Goal: Task Accomplishment & Management: Manage account settings

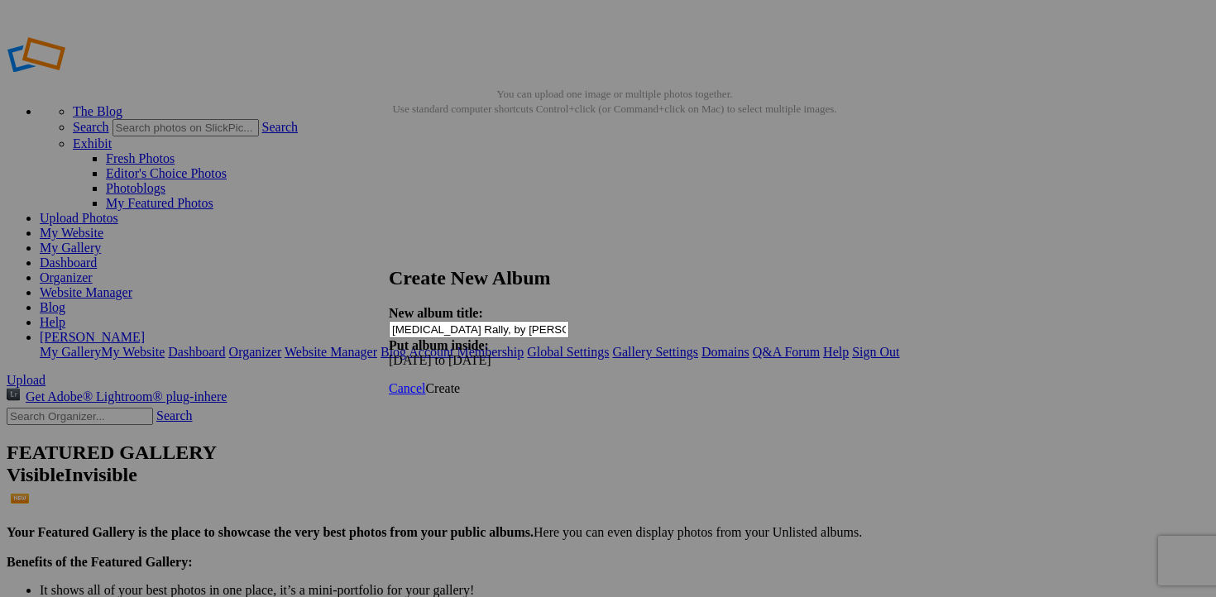
type input "[MEDICAL_DATA] Rally, by [PERSON_NAME]"
click at [460, 381] on span "Create" at bounding box center [442, 388] width 35 height 14
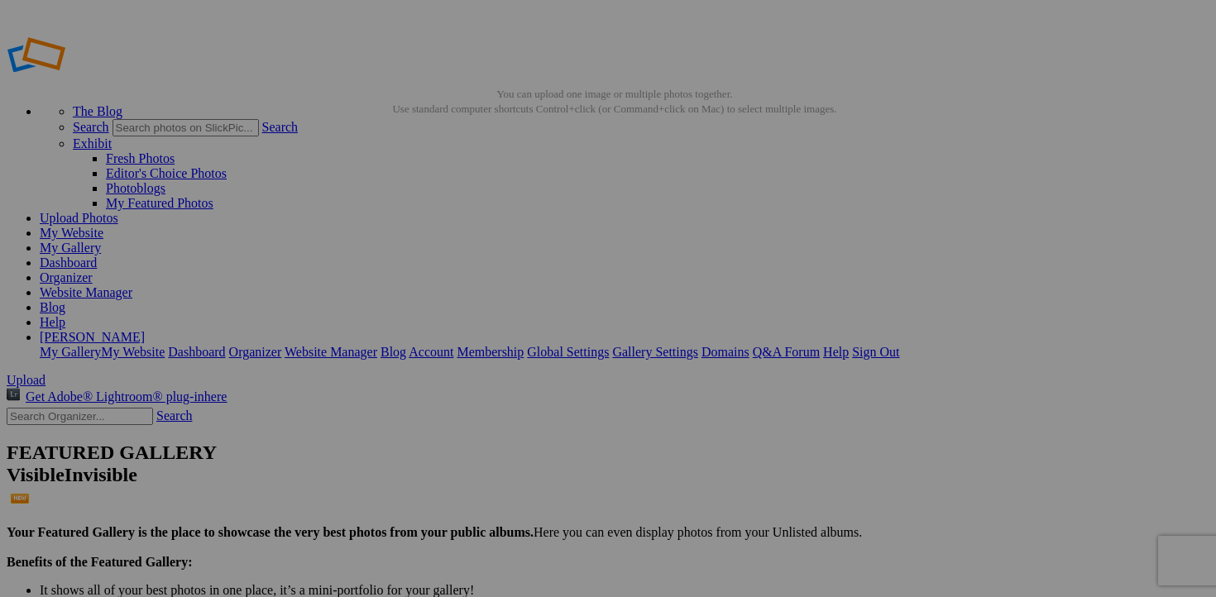
type input "[MEDICAL_DATA] Rally, by [PERSON_NAME]"
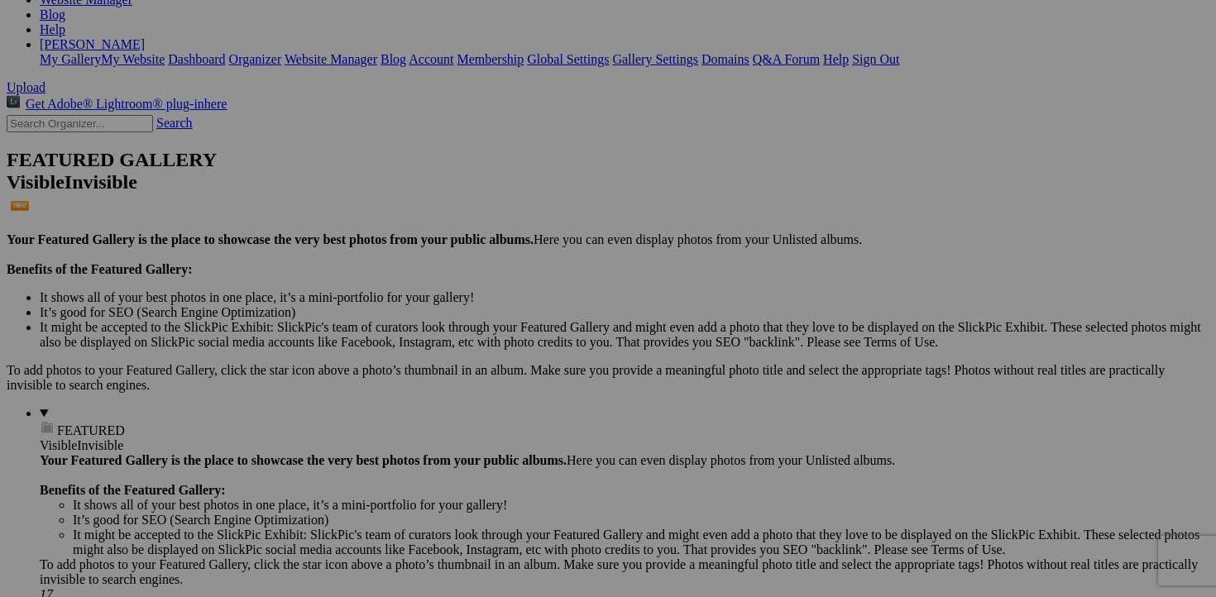
scroll to position [299, 0]
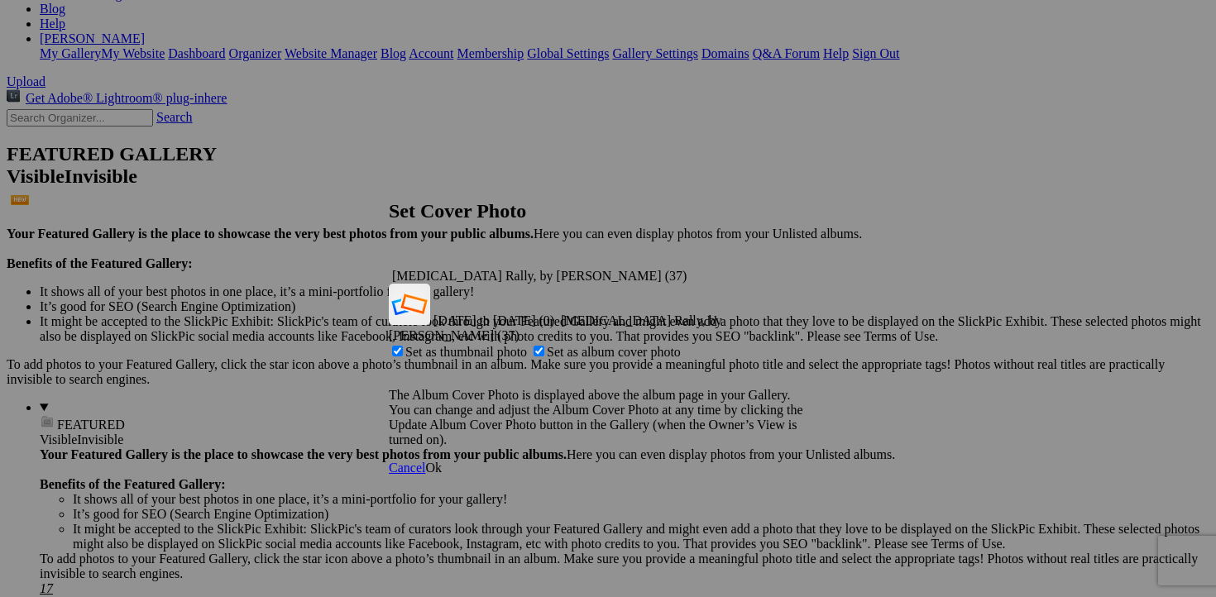
click at [442, 461] on span "Ok" at bounding box center [433, 468] width 17 height 14
